Goal: Communication & Community: Answer question/provide support

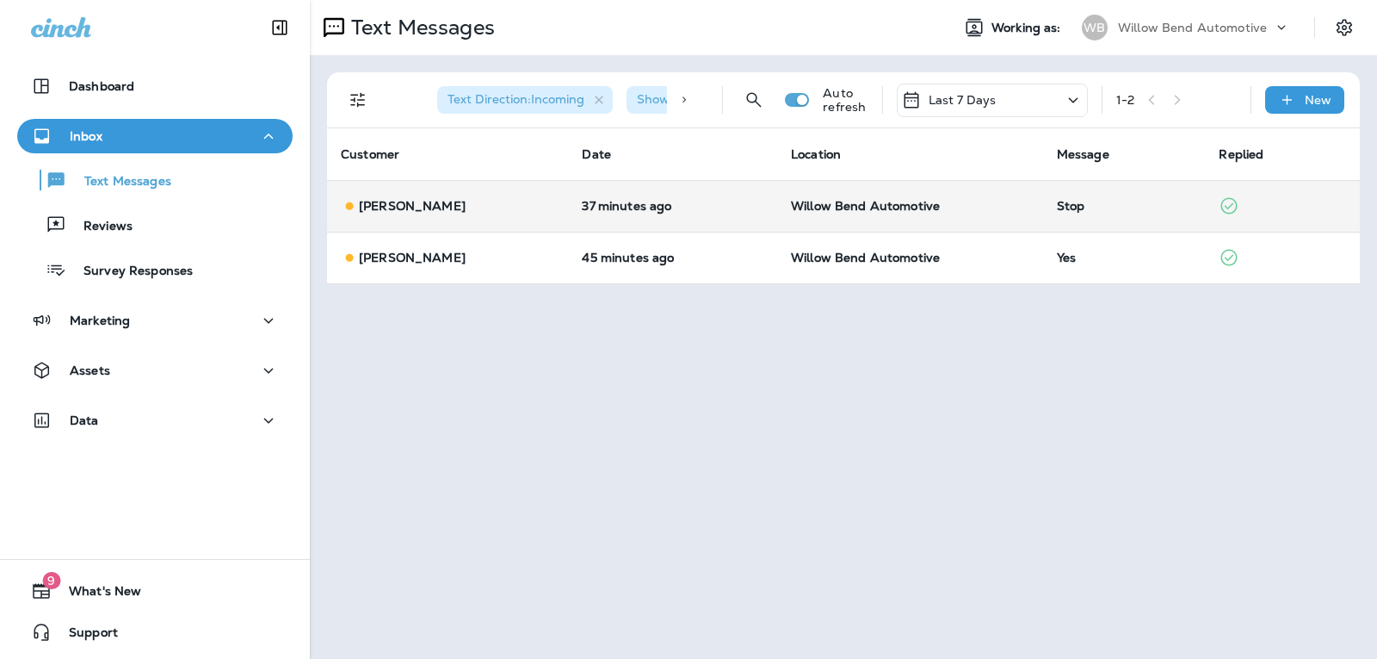
click at [1029, 201] on td "Willow Bend Automotive" at bounding box center [910, 206] width 266 height 52
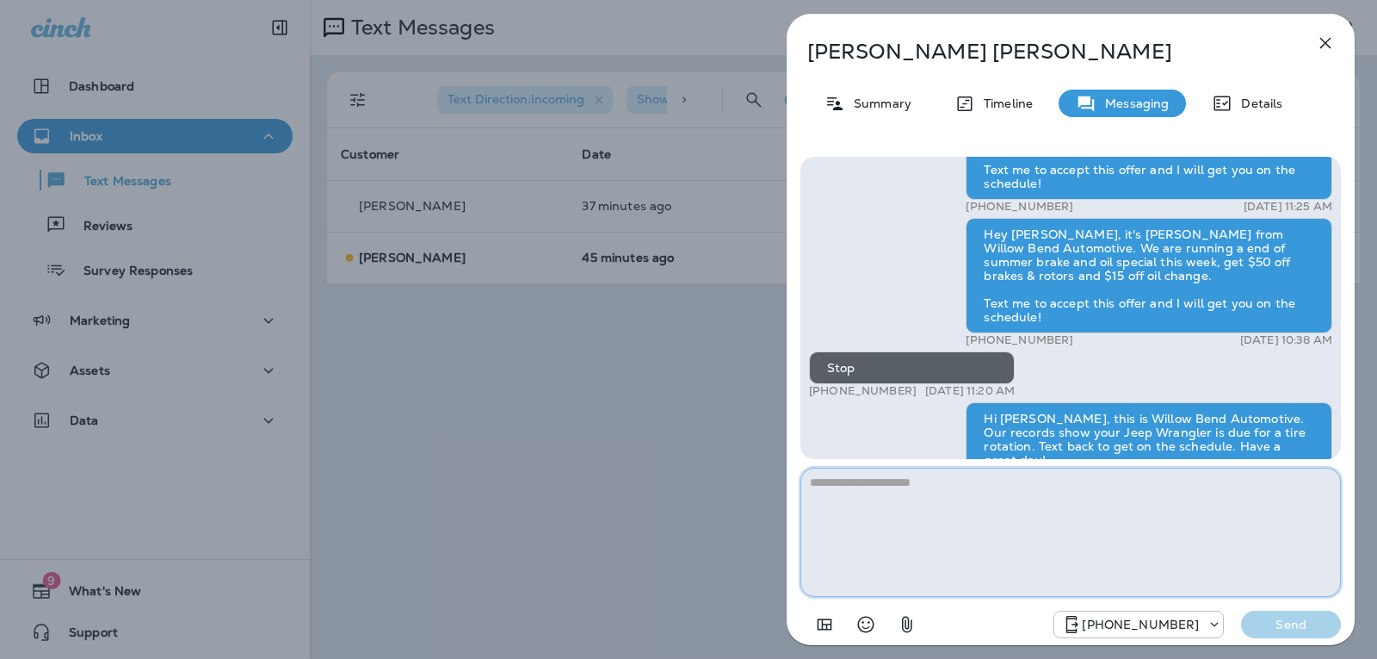
scroll to position [-172, 0]
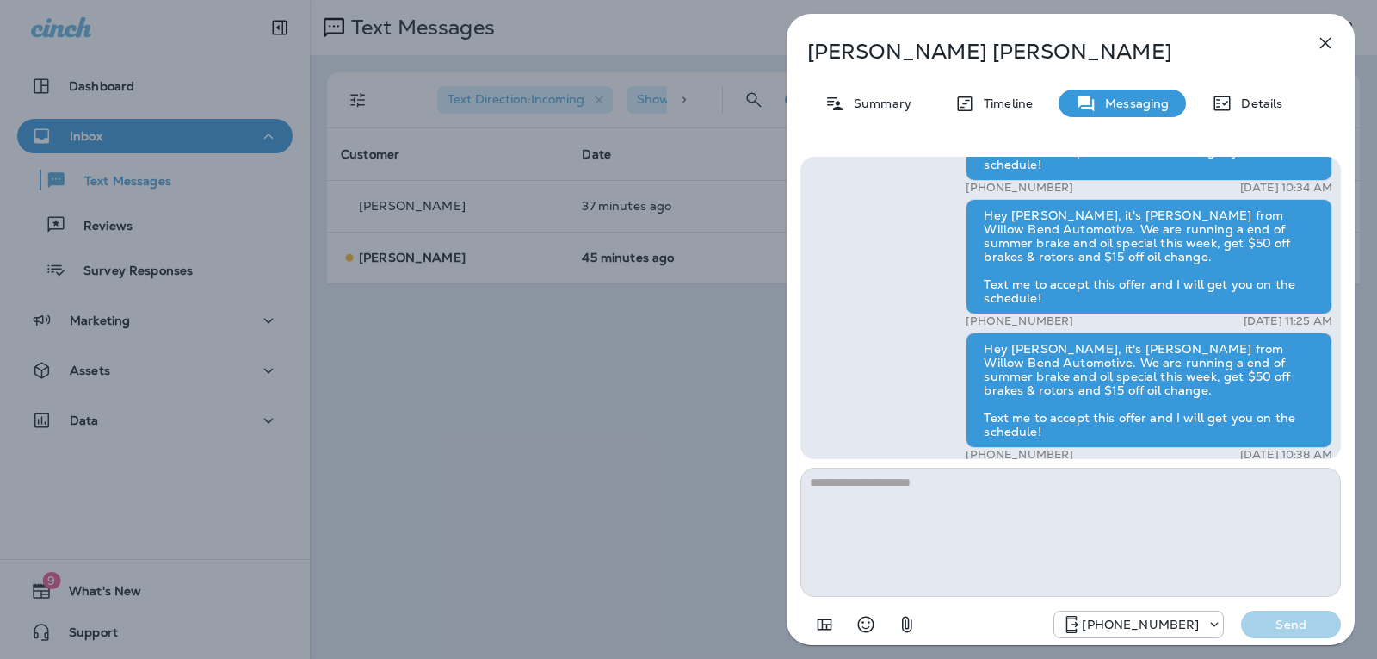
click at [1333, 37] on icon "button" at bounding box center [1325, 43] width 21 height 21
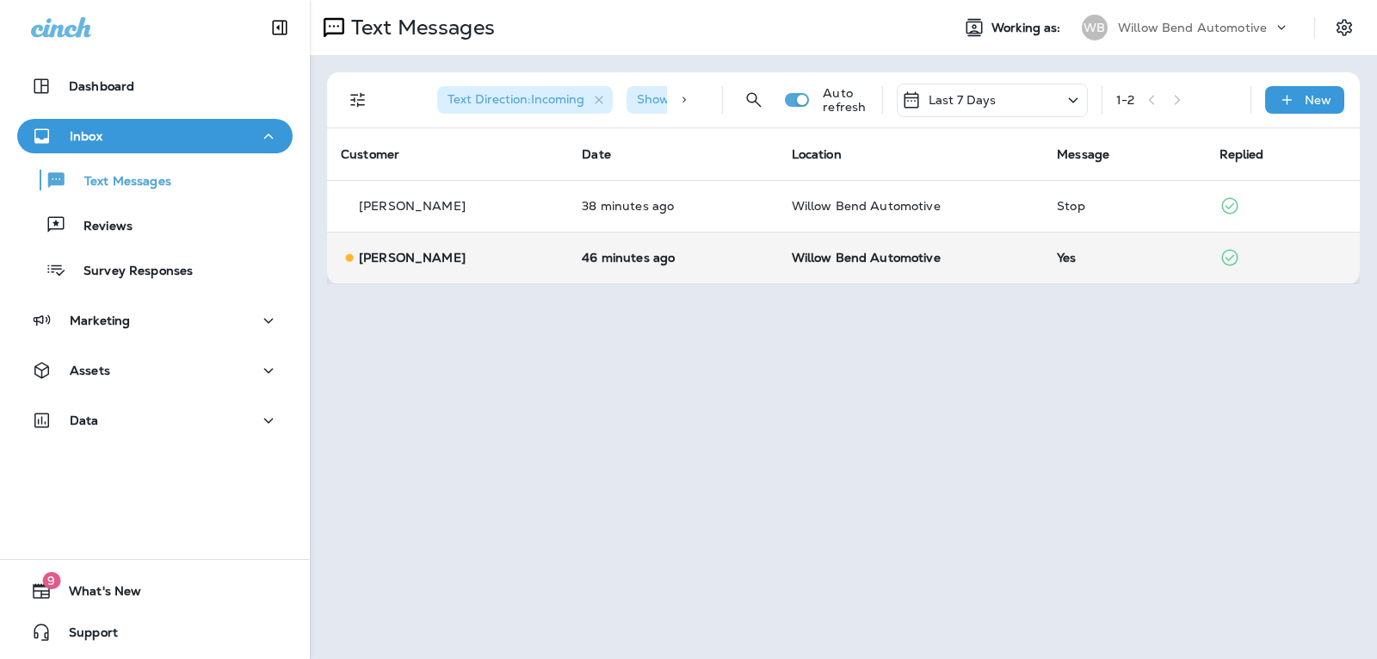
click at [1004, 275] on td "Willow Bend Automotive" at bounding box center [911, 258] width 266 height 52
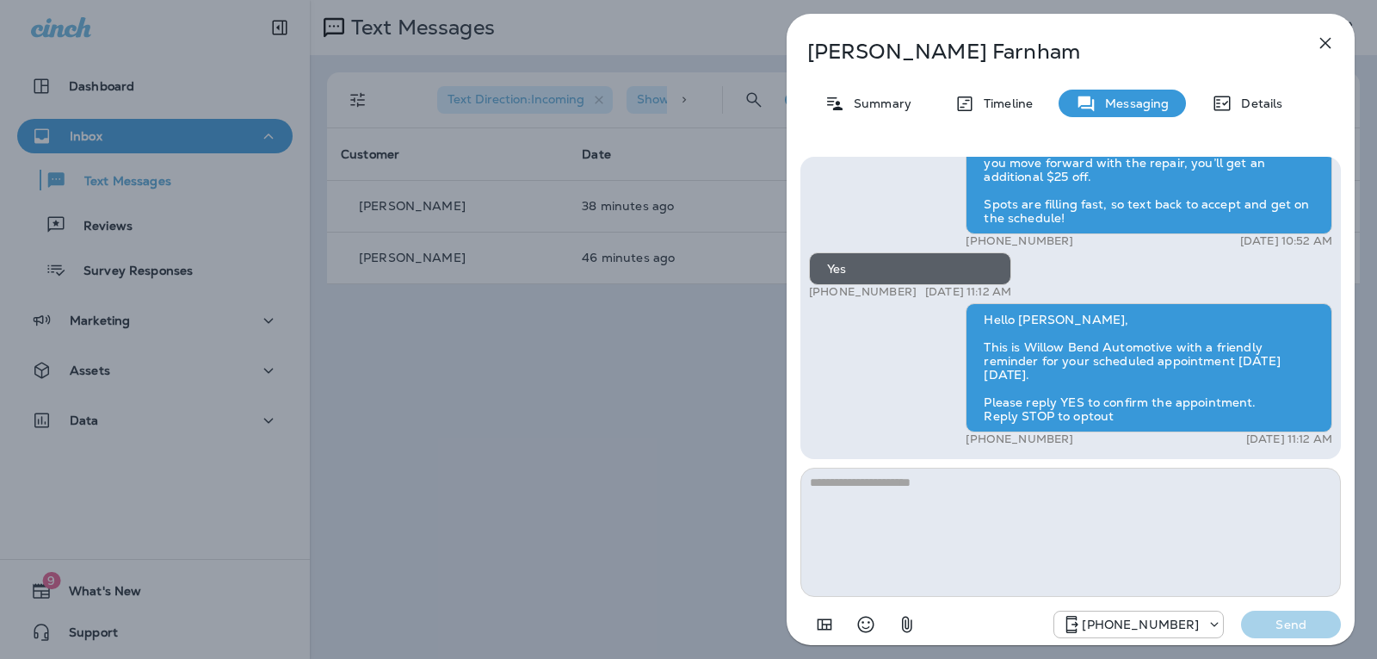
click at [900, 492] on textarea at bounding box center [1071, 531] width 541 height 129
type textarea "*"
type textarea "**********"
click at [1283, 638] on div "[PHONE_NUMBER] Send" at bounding box center [1071, 619] width 541 height 45
click at [1294, 626] on p "Send" at bounding box center [1291, 623] width 72 height 15
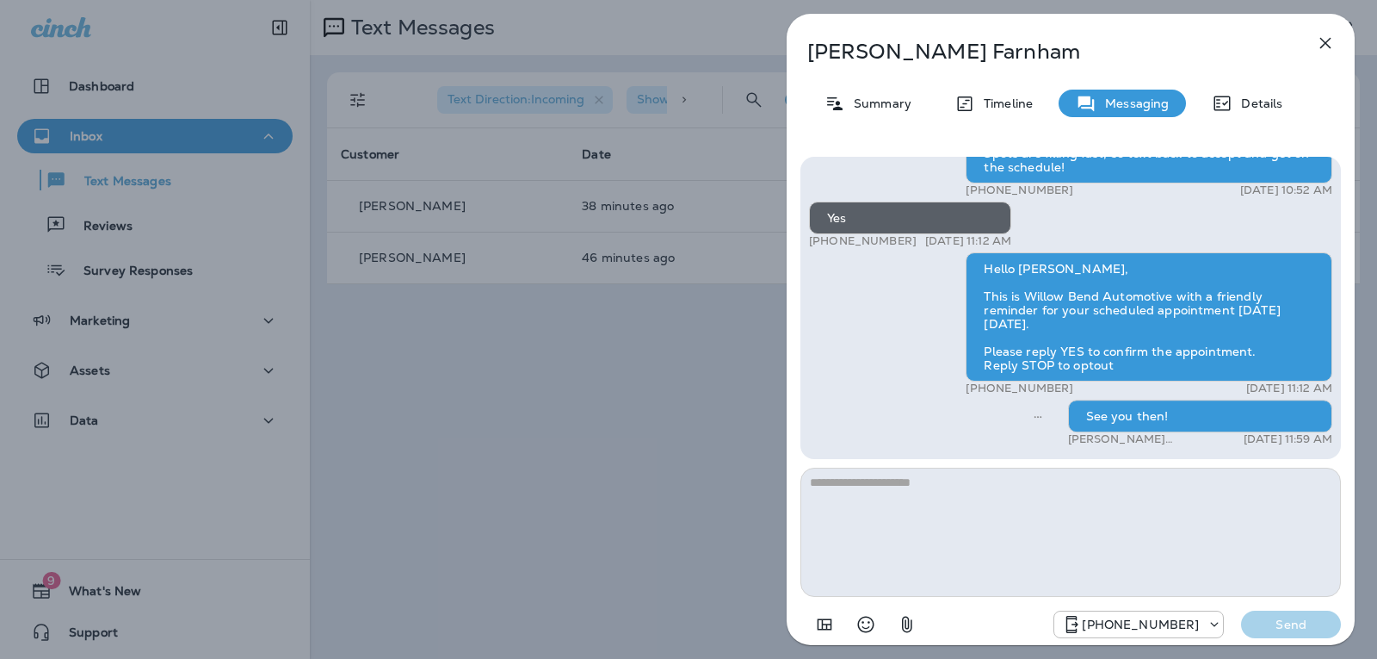
click at [1327, 38] on icon "button" at bounding box center [1325, 43] width 21 height 21
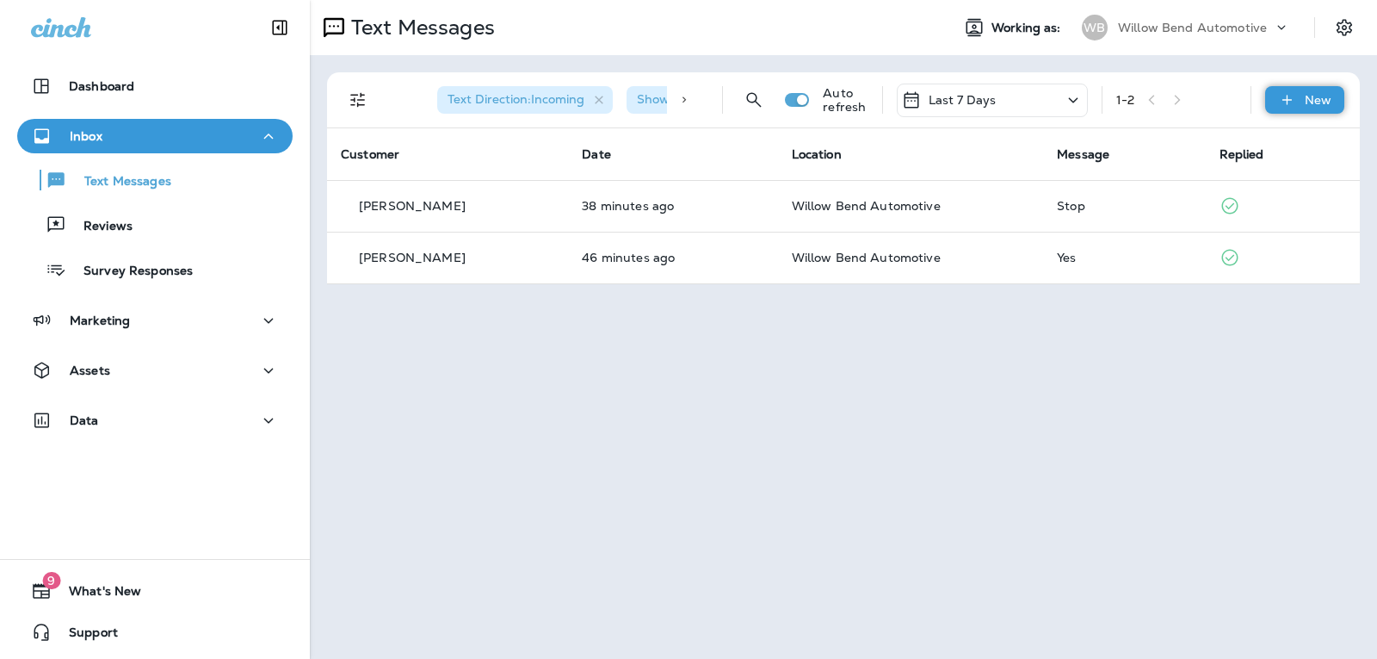
click at [1307, 108] on div "New" at bounding box center [1304, 100] width 79 height 28
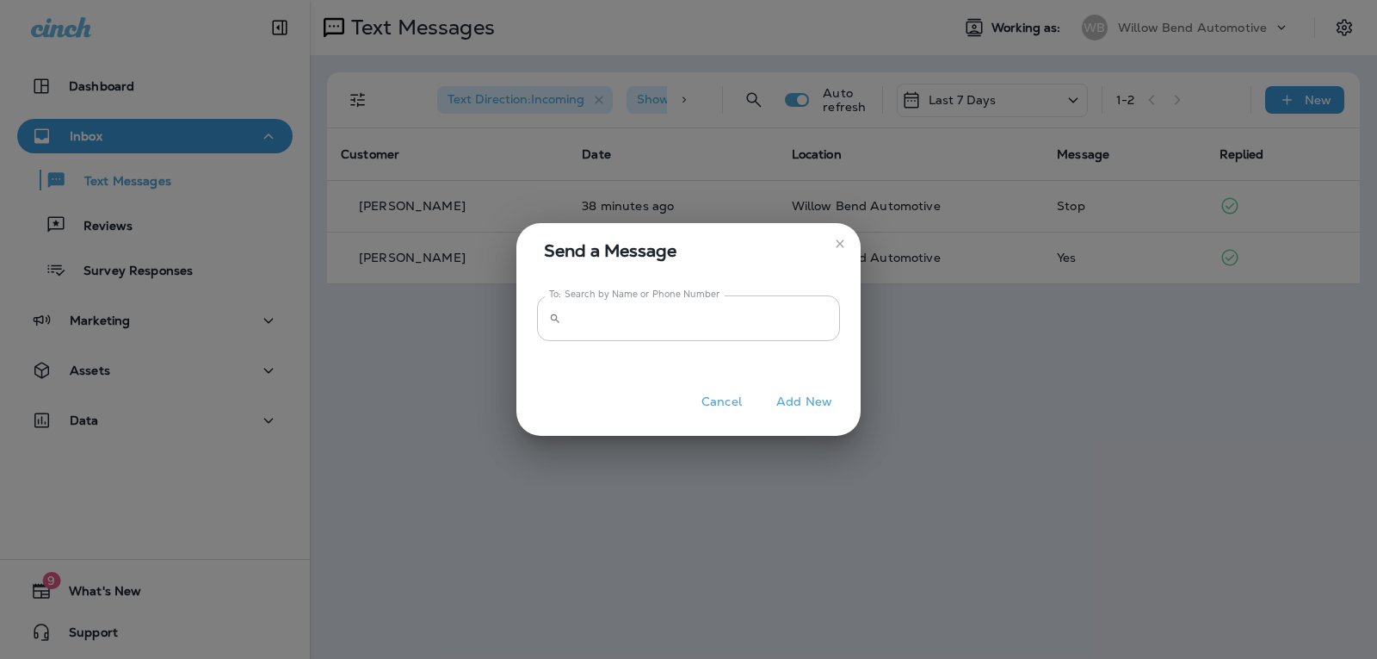
click at [726, 318] on input "To: Search by Name or Phone Number" at bounding box center [704, 318] width 272 height 46
click at [689, 319] on input "**********" at bounding box center [704, 318] width 272 height 46
drag, startPoint x: 616, startPoint y: 320, endPoint x: 514, endPoint y: 318, distance: 102.4
click at [514, 318] on div "**********" at bounding box center [688, 329] width 1377 height 659
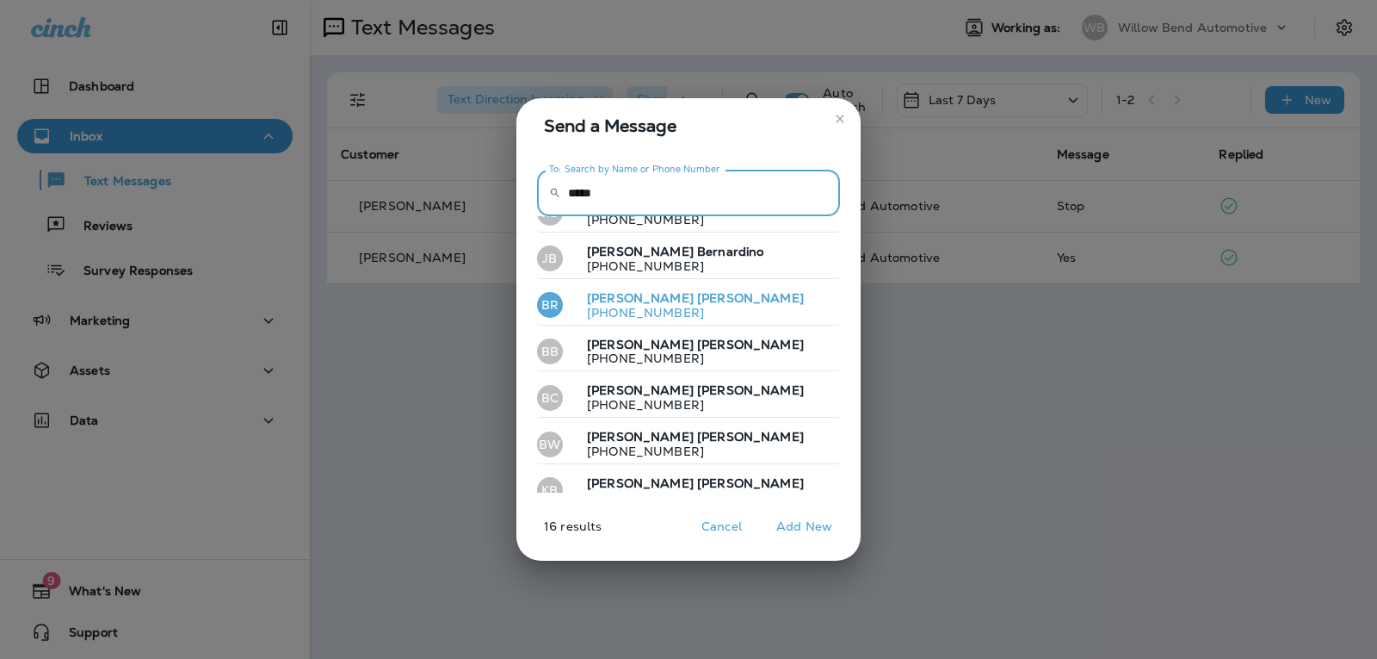
scroll to position [472, 0]
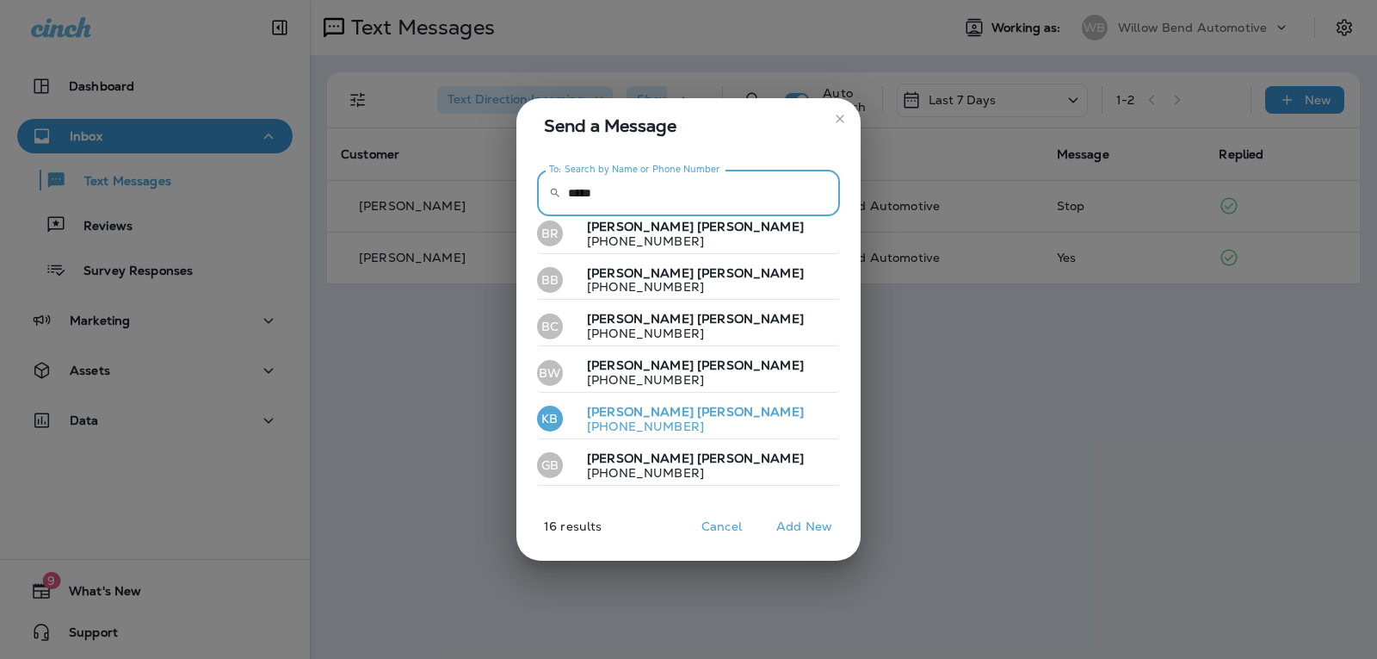
type input "****"
click at [707, 424] on button "KB [PERSON_NAME] [PHONE_NUMBER]" at bounding box center [688, 419] width 303 height 40
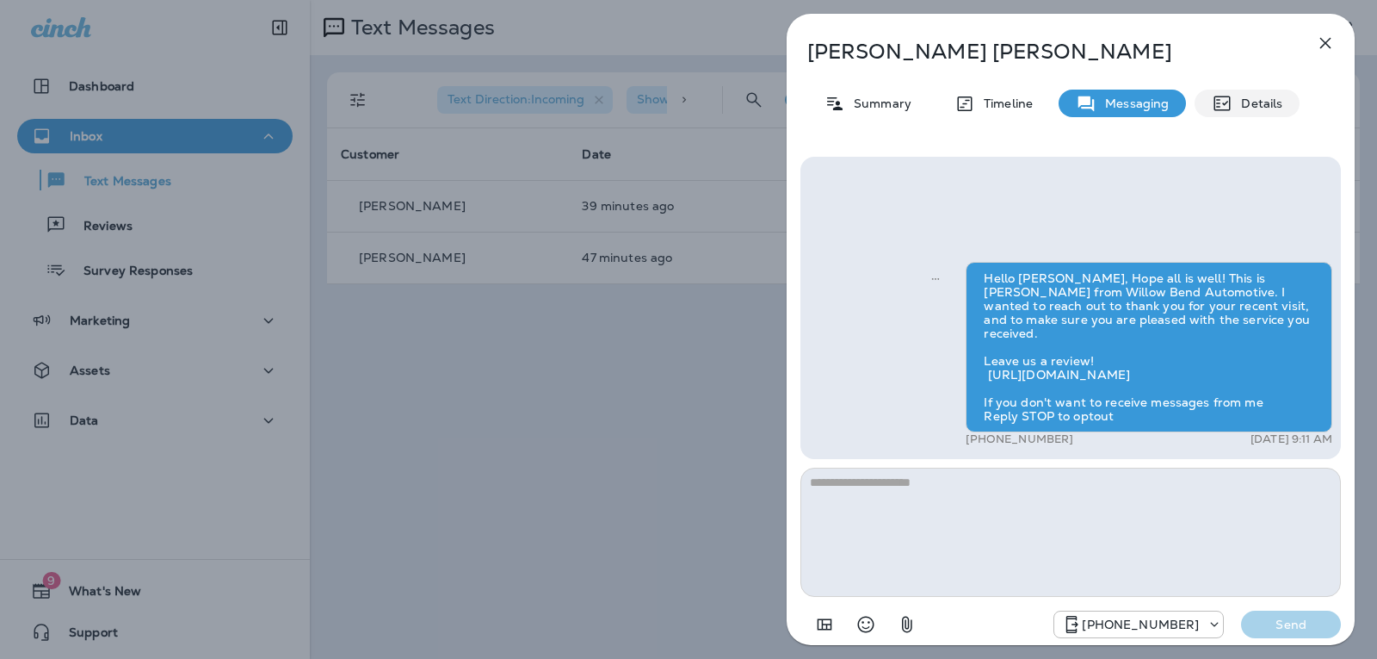
click at [1248, 107] on p "Details" at bounding box center [1258, 103] width 50 height 14
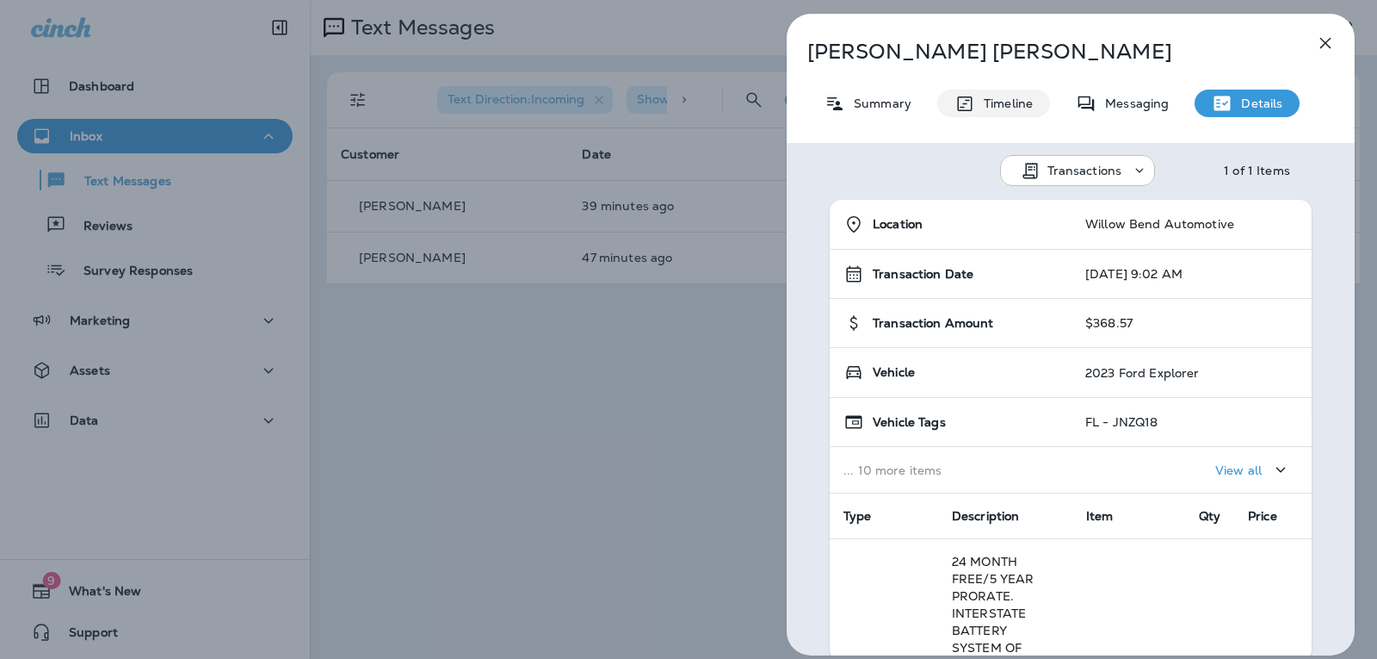
click at [1017, 111] on div "Timeline" at bounding box center [993, 104] width 113 height 28
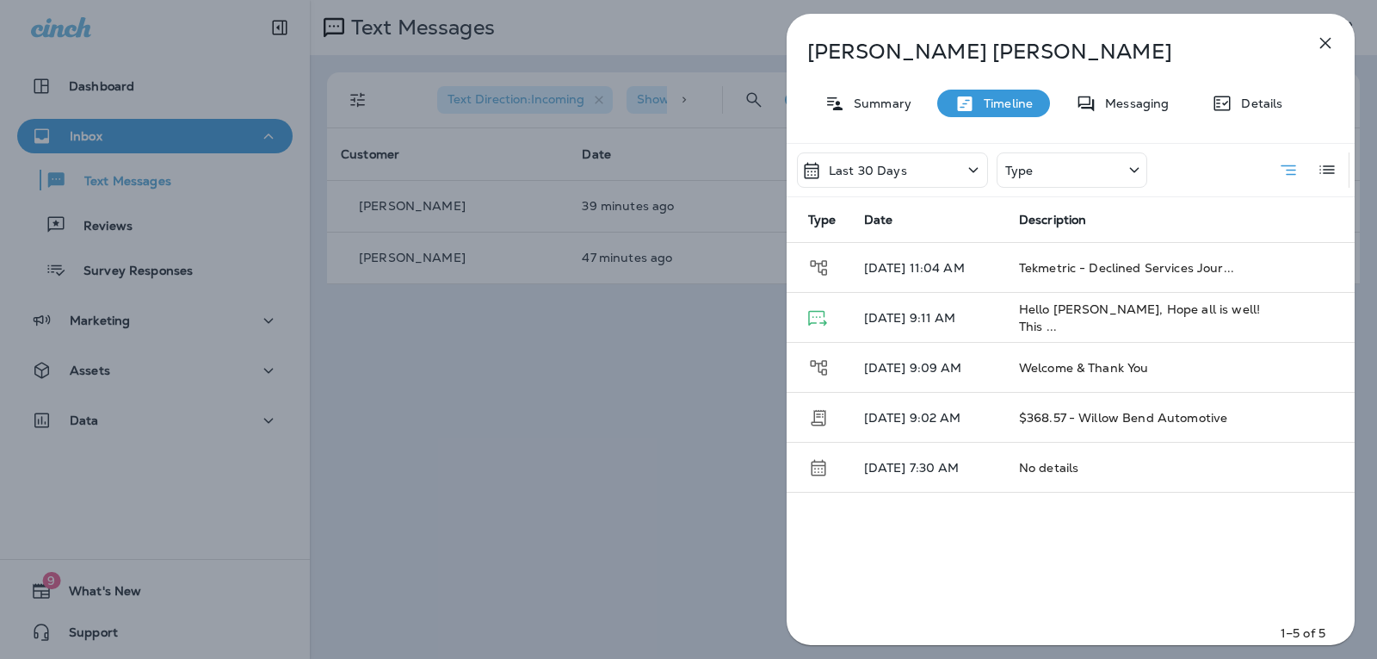
click at [876, 88] on div "[PERSON_NAME] Summary Timeline Messaging Details Last 30 Days Type Type Date De…" at bounding box center [1071, 334] width 568 height 641
click at [887, 97] on p "Summary" at bounding box center [878, 103] width 66 height 14
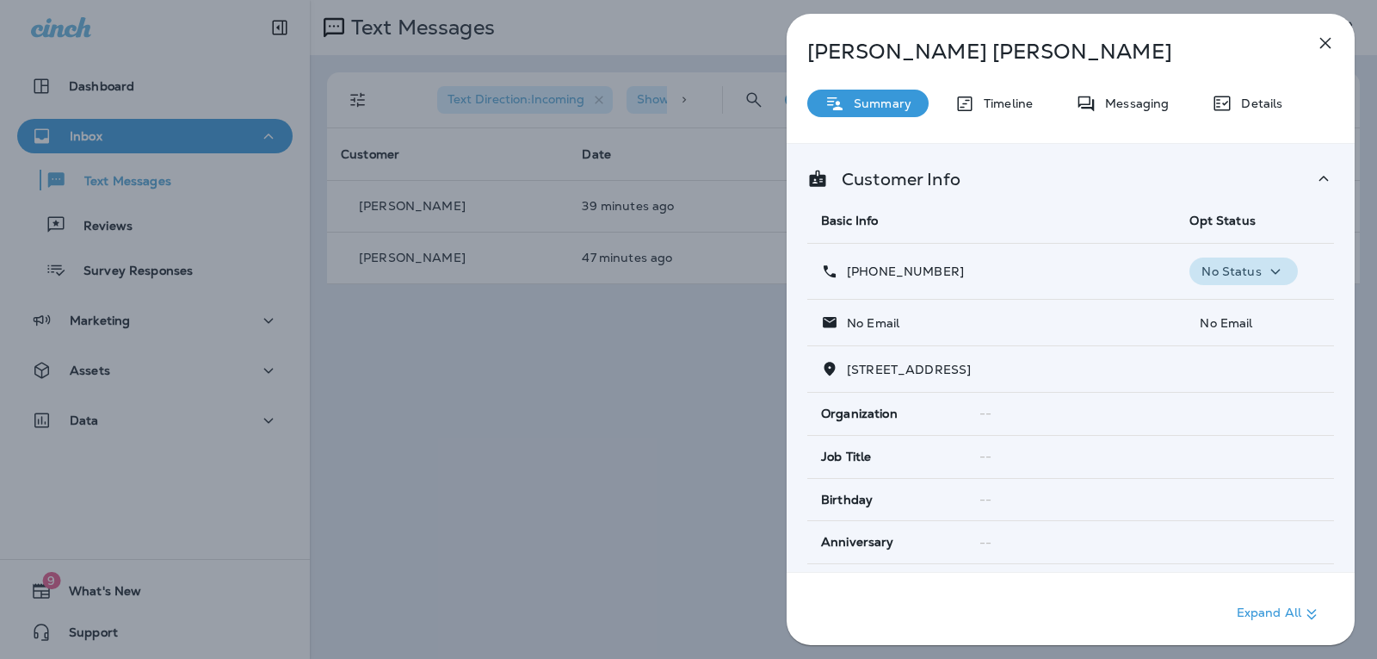
click at [1212, 264] on p "No Status" at bounding box center [1231, 271] width 59 height 14
click at [1216, 312] on p "Opt out" at bounding box center [1232, 313] width 46 height 14
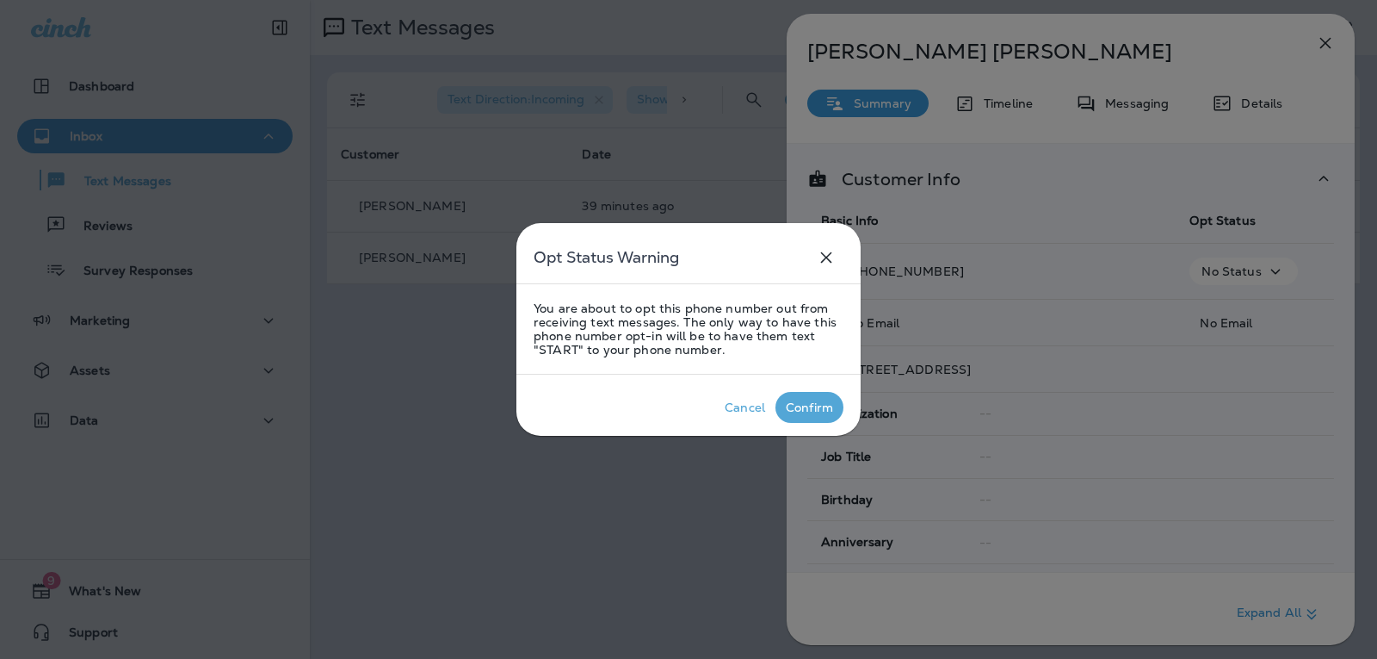
click at [806, 414] on div "Confirm" at bounding box center [809, 407] width 47 height 14
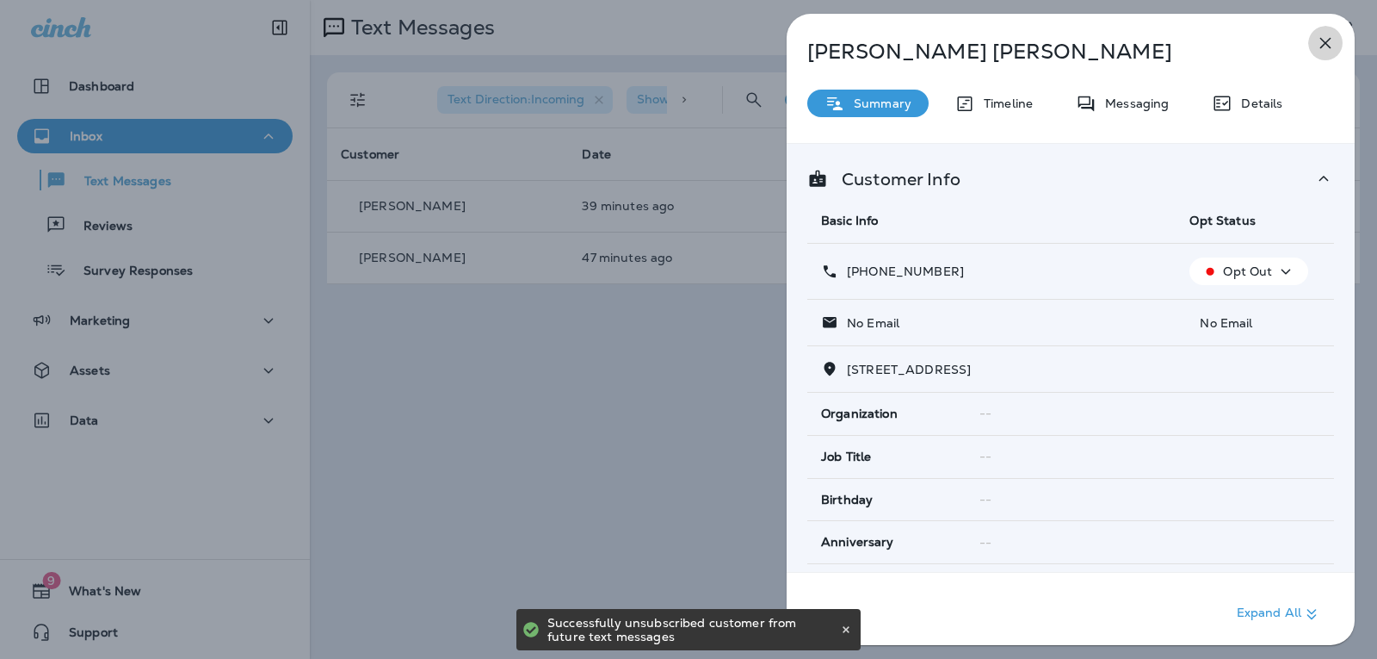
click at [1324, 41] on icon "button" at bounding box center [1325, 43] width 11 height 11
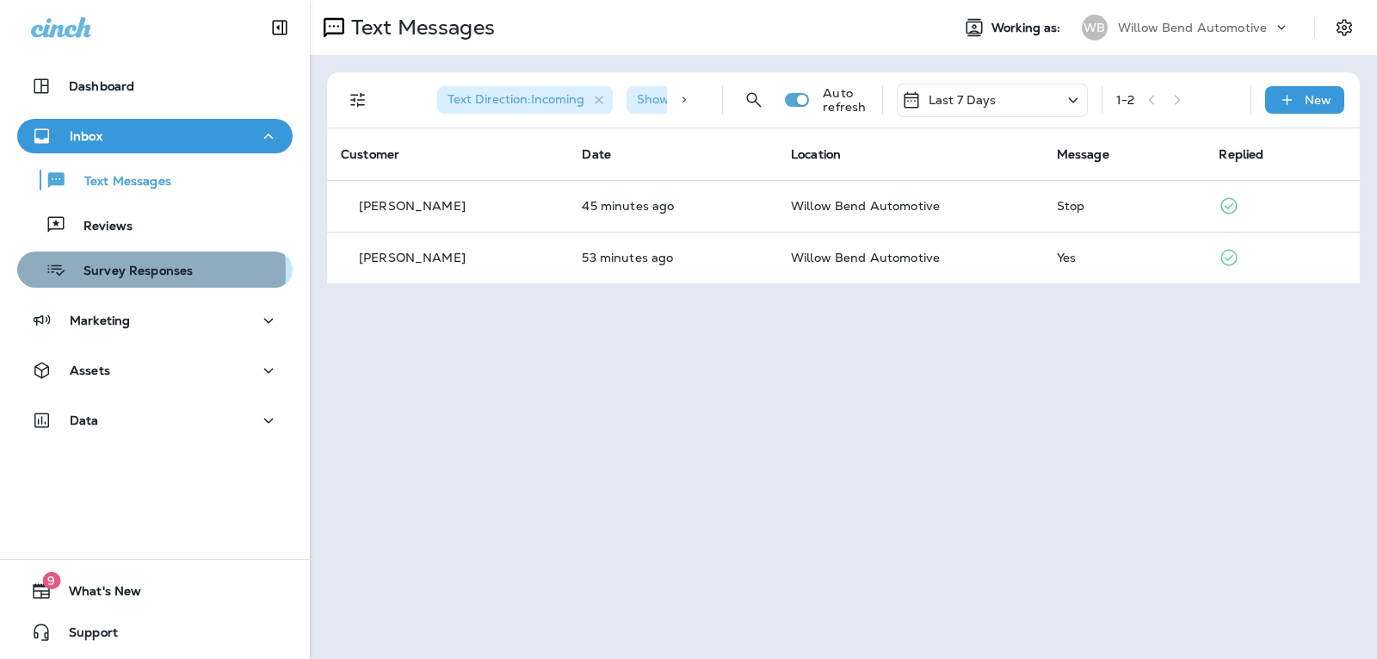
click at [107, 271] on p "Survey Responses" at bounding box center [129, 271] width 127 height 16
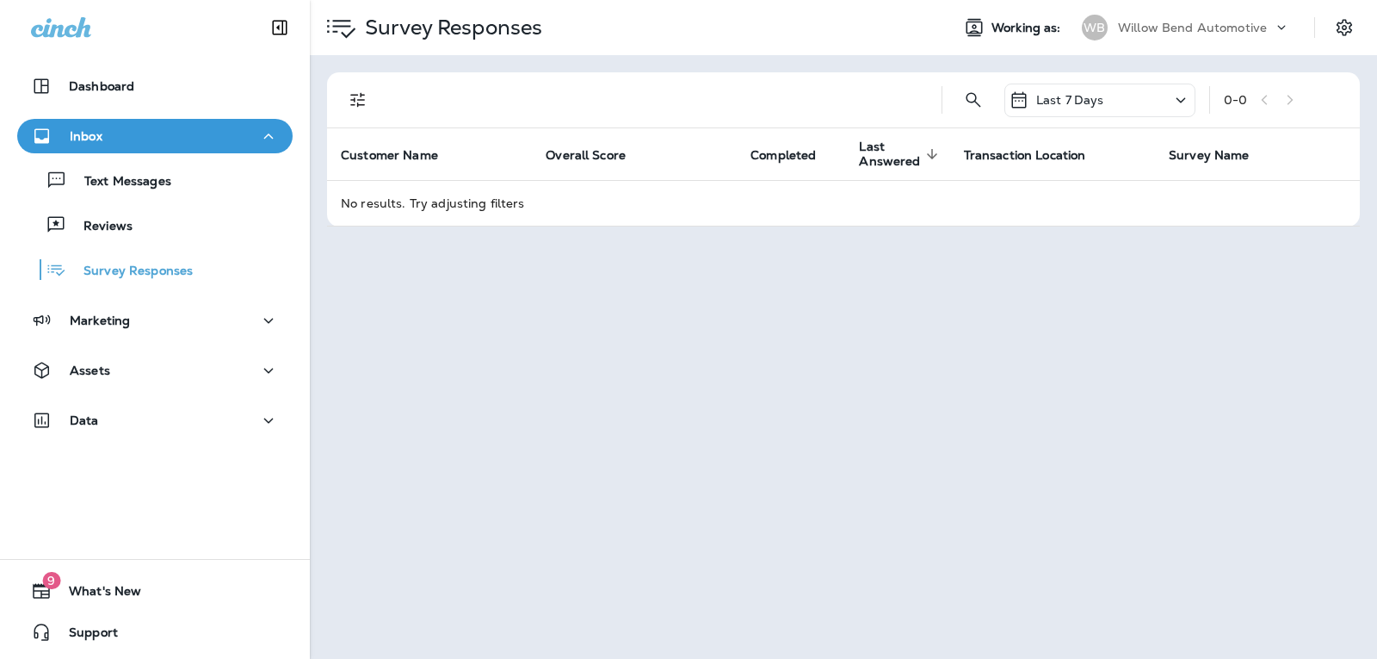
click at [1145, 102] on div "Last 7 Days" at bounding box center [1100, 100] width 191 height 34
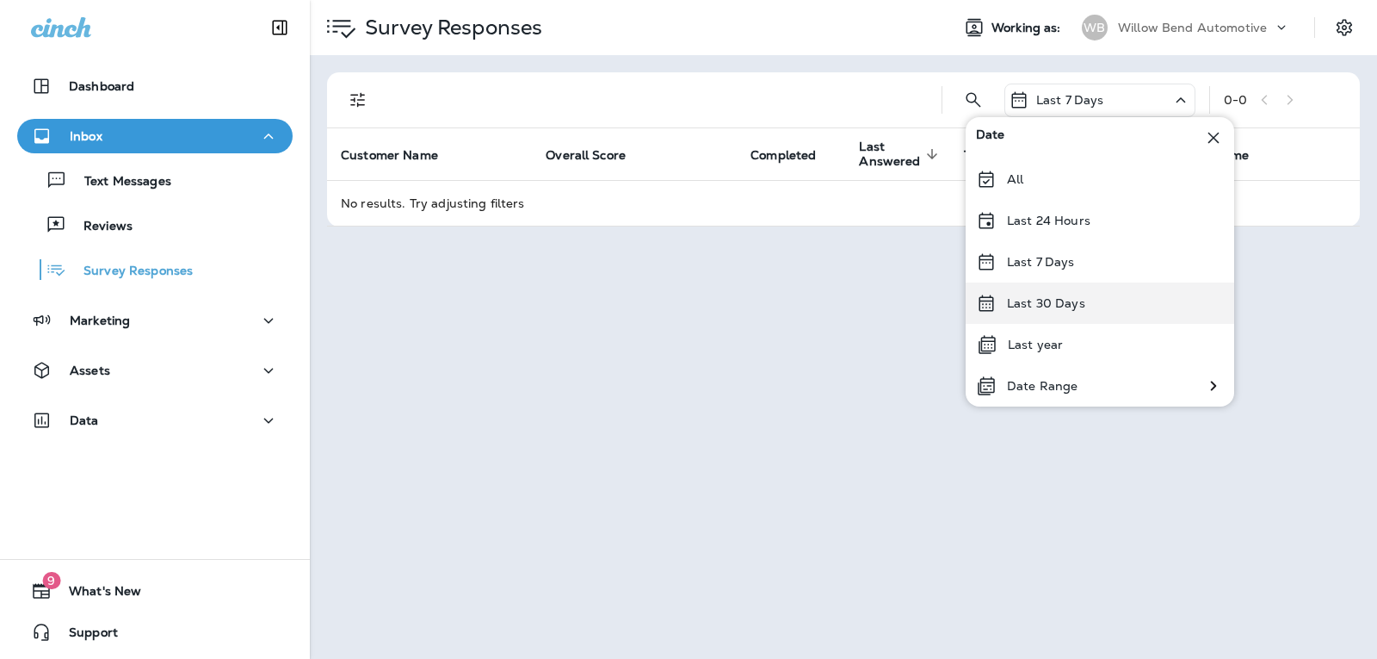
click at [1042, 306] on p "Last 30 Days" at bounding box center [1046, 303] width 78 height 14
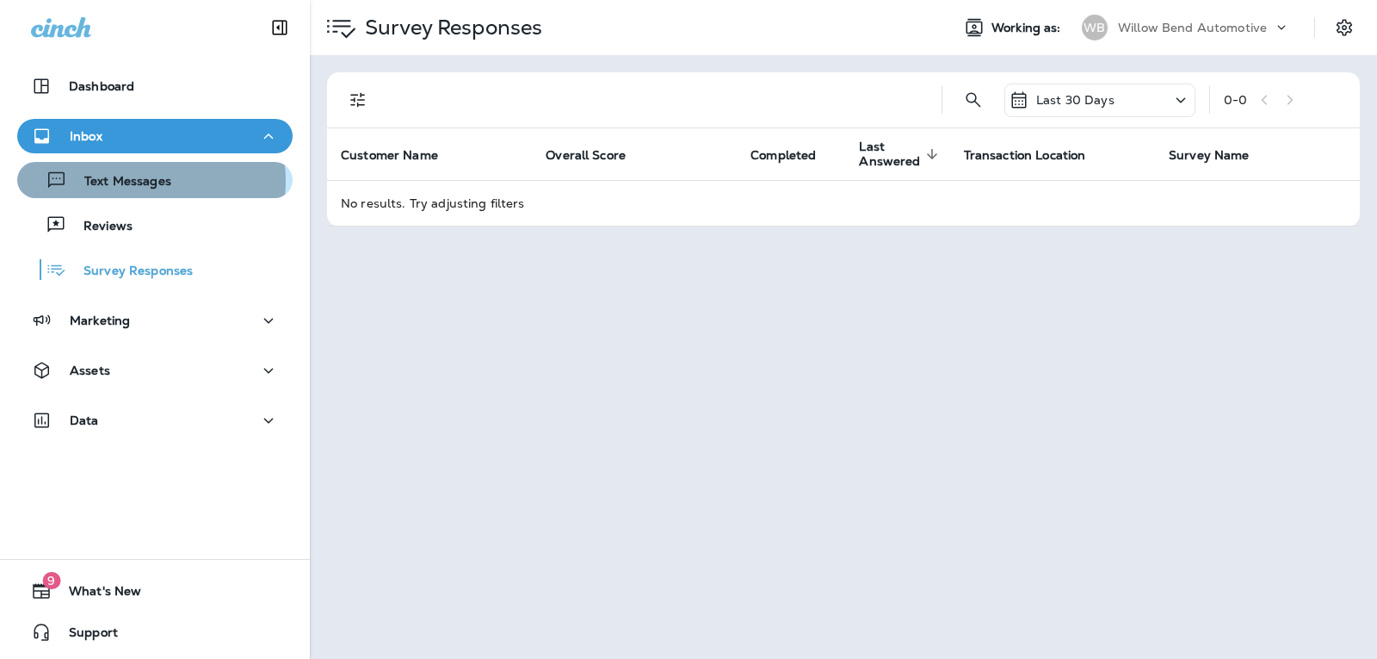
click at [131, 181] on p "Text Messages" at bounding box center [119, 182] width 104 height 16
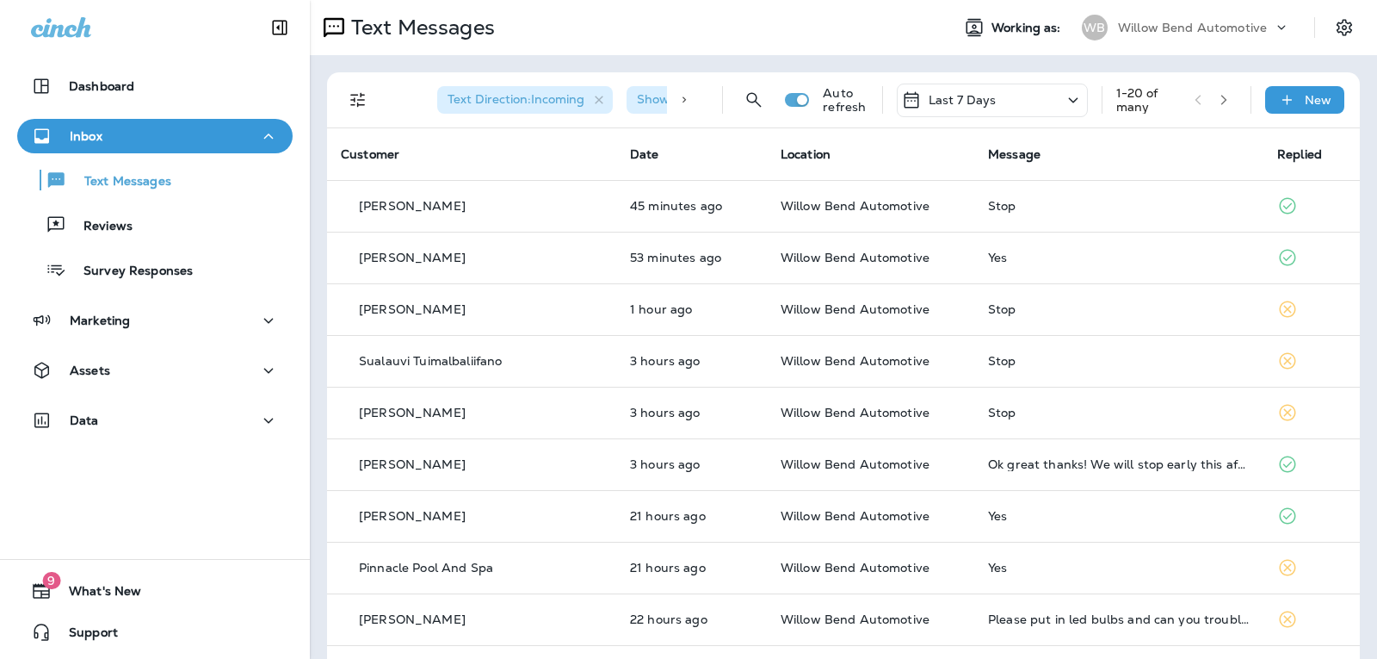
click at [973, 108] on div "Last 7 Days" at bounding box center [949, 100] width 96 height 21
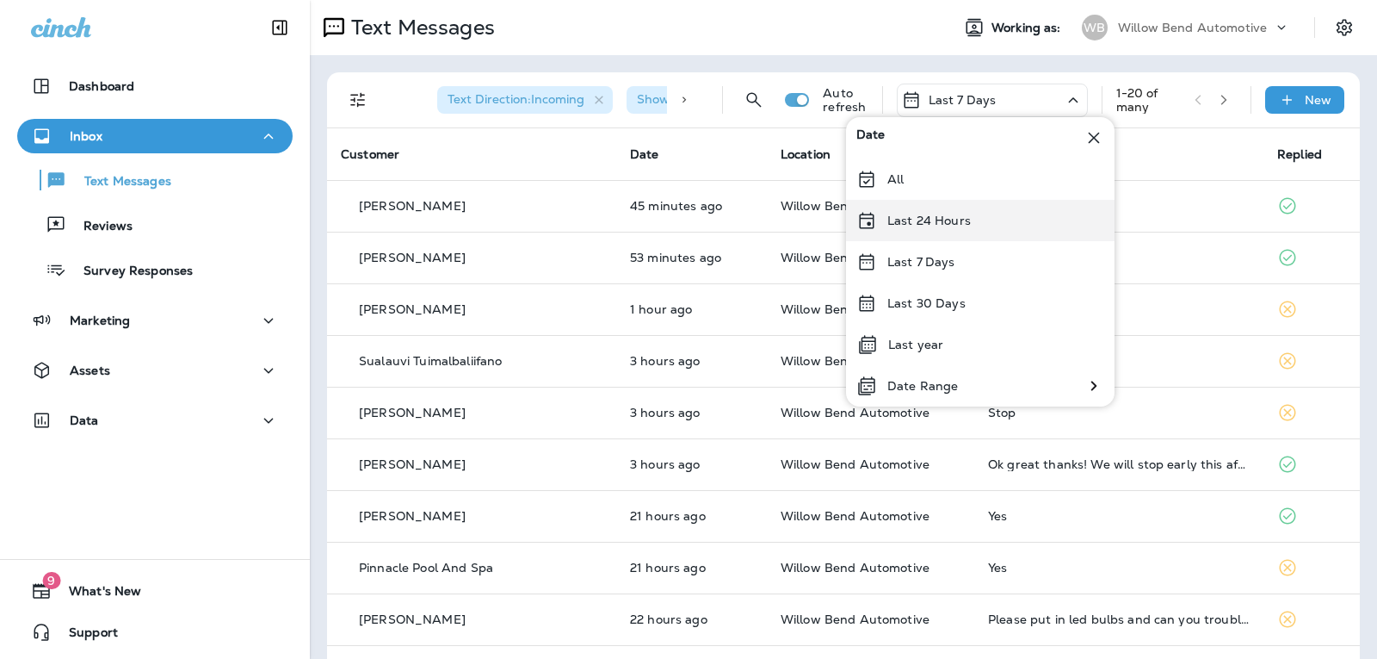
click at [960, 217] on p "Last 24 Hours" at bounding box center [928, 220] width 83 height 14
